Goal: Navigation & Orientation: Find specific page/section

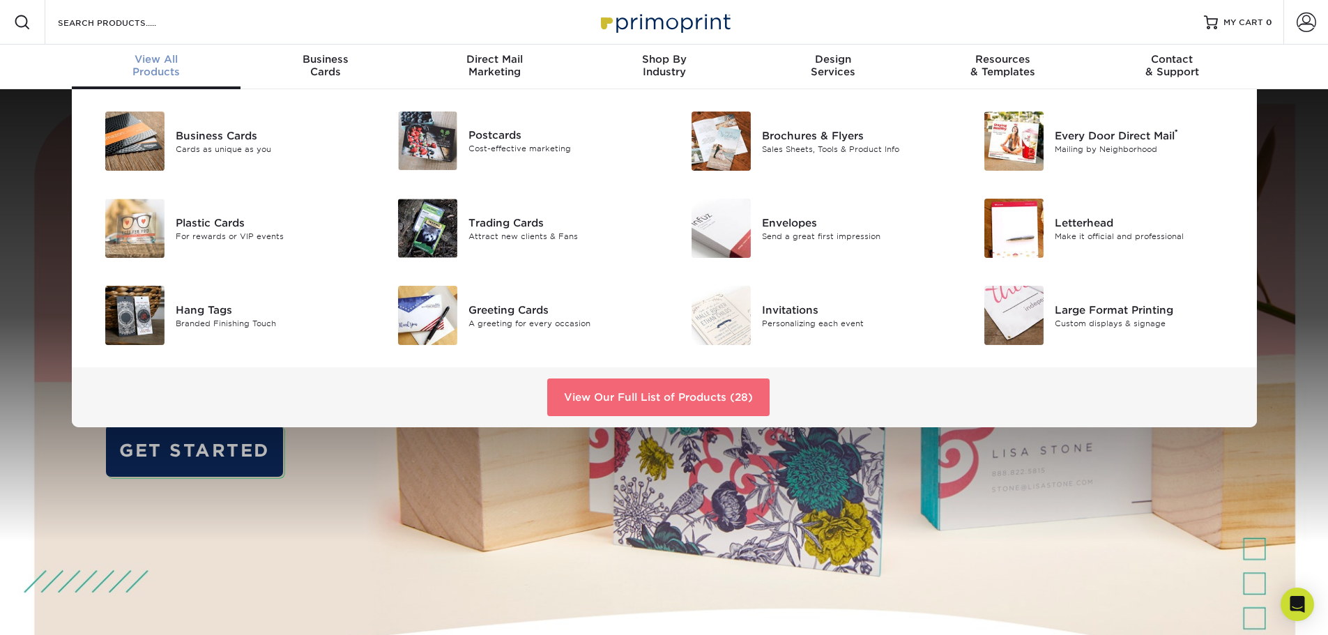
click at [615, 416] on link "View Our Full List of Products (28)" at bounding box center [658, 397] width 222 height 38
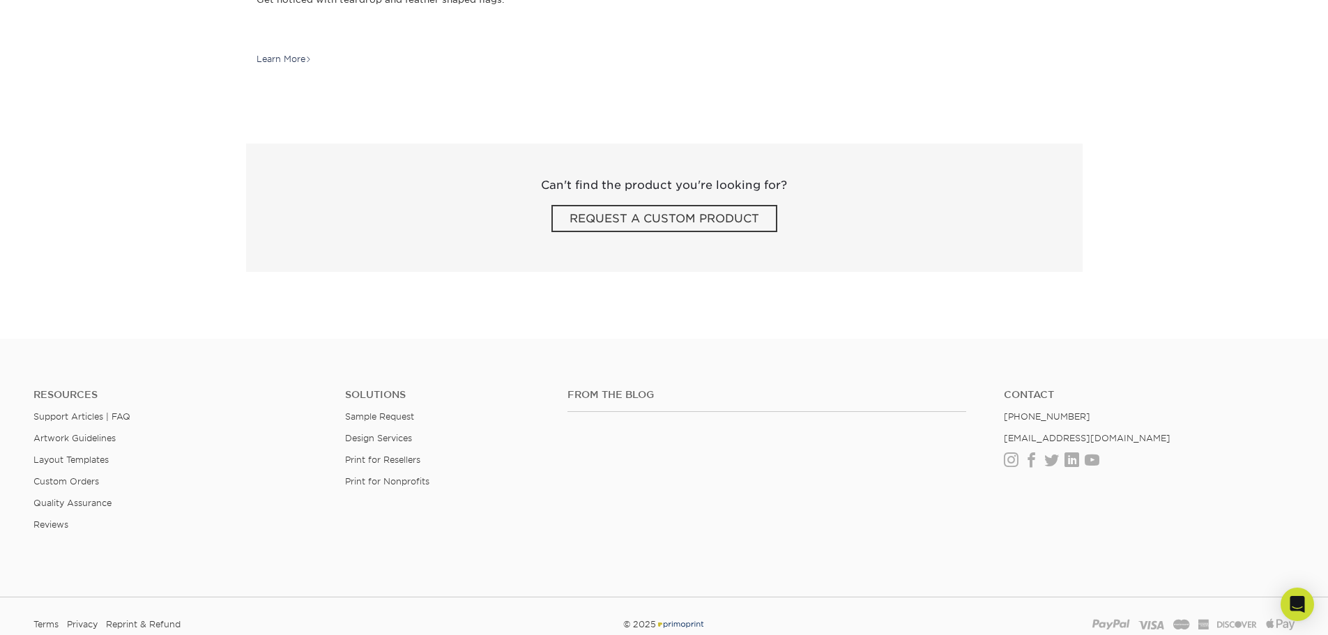
scroll to position [2648, 0]
